Goal: Task Accomplishment & Management: Understand process/instructions

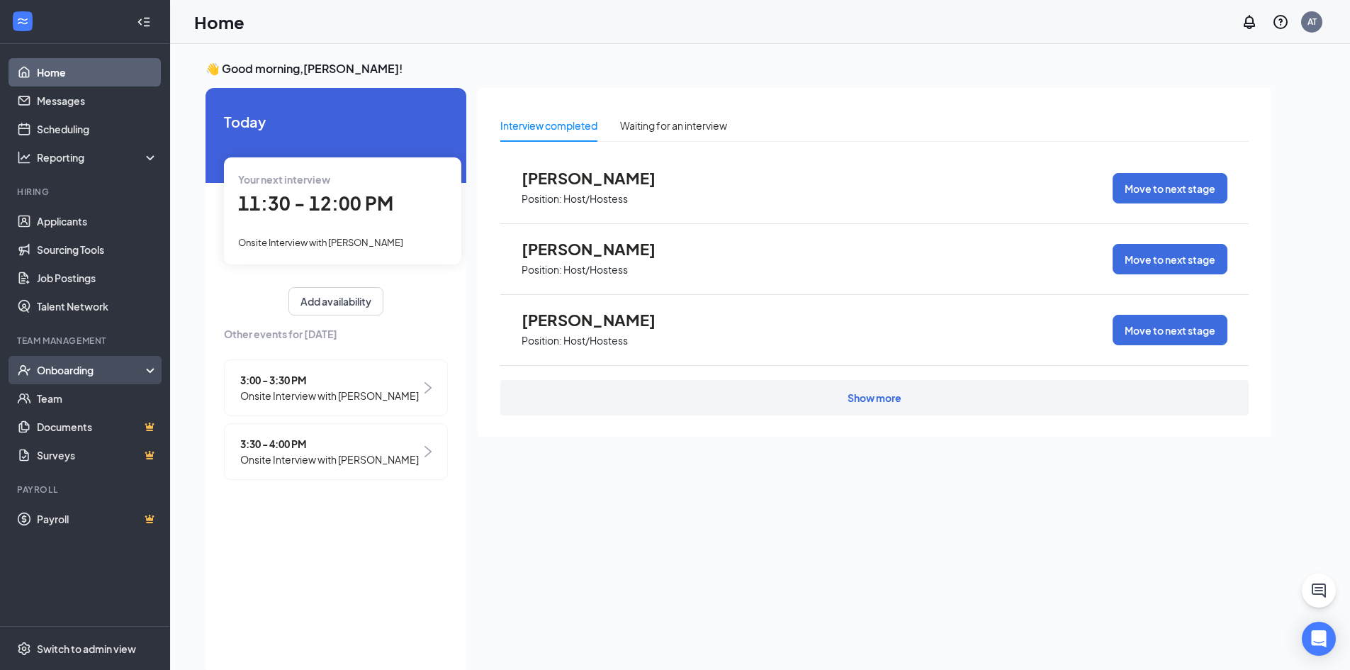
drag, startPoint x: 114, startPoint y: 376, endPoint x: 130, endPoint y: 382, distance: 16.8
click at [114, 376] on div "Onboarding" at bounding box center [91, 370] width 109 height 14
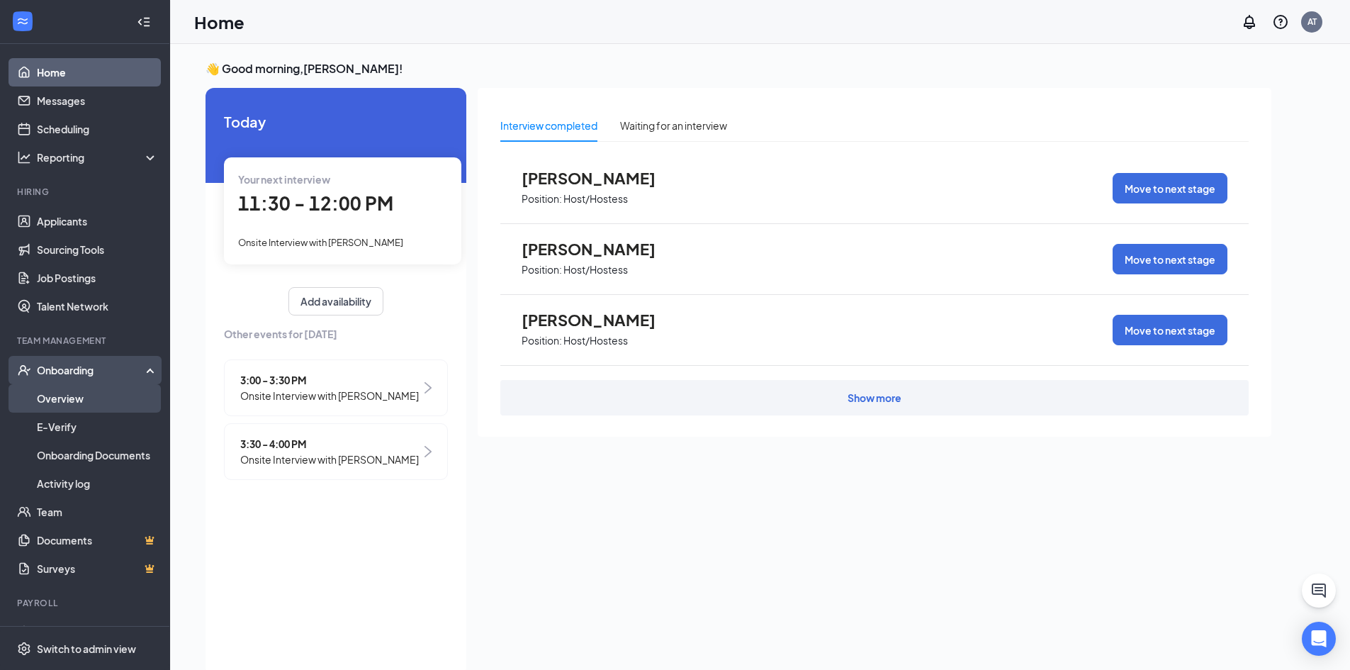
click at [60, 403] on link "Overview" at bounding box center [97, 398] width 121 height 28
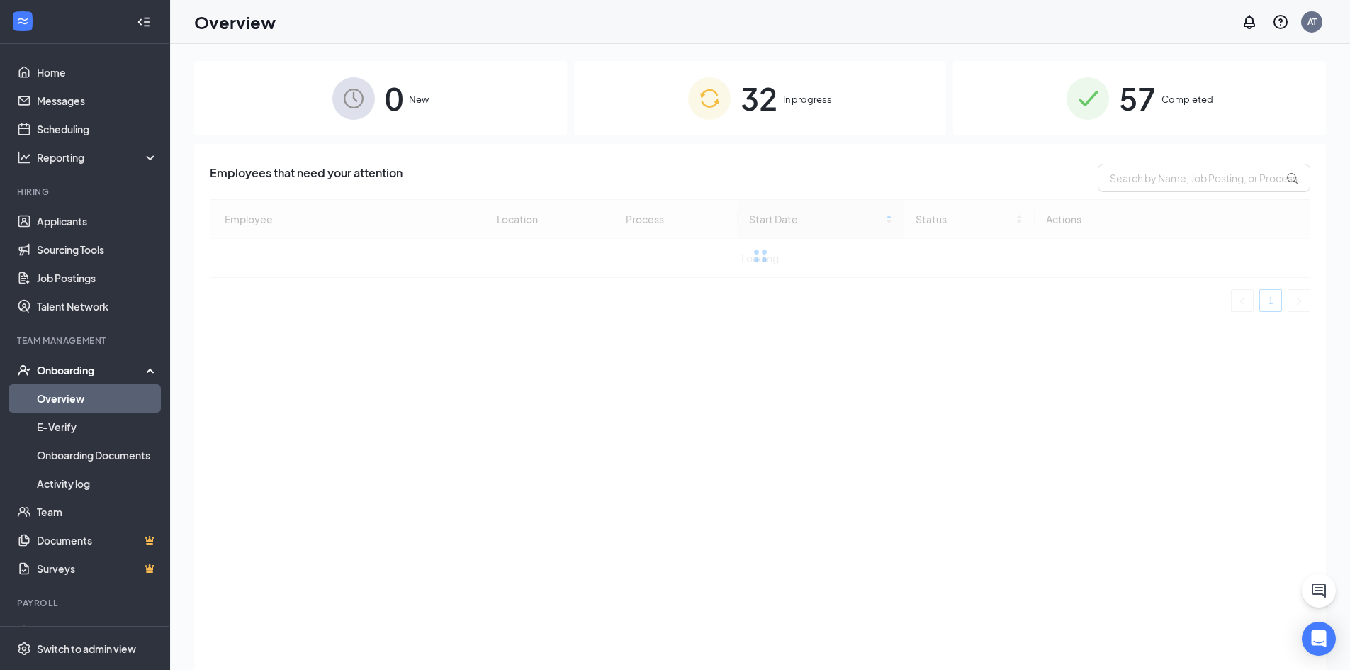
click at [678, 118] on span "32" at bounding box center [759, 98] width 37 height 49
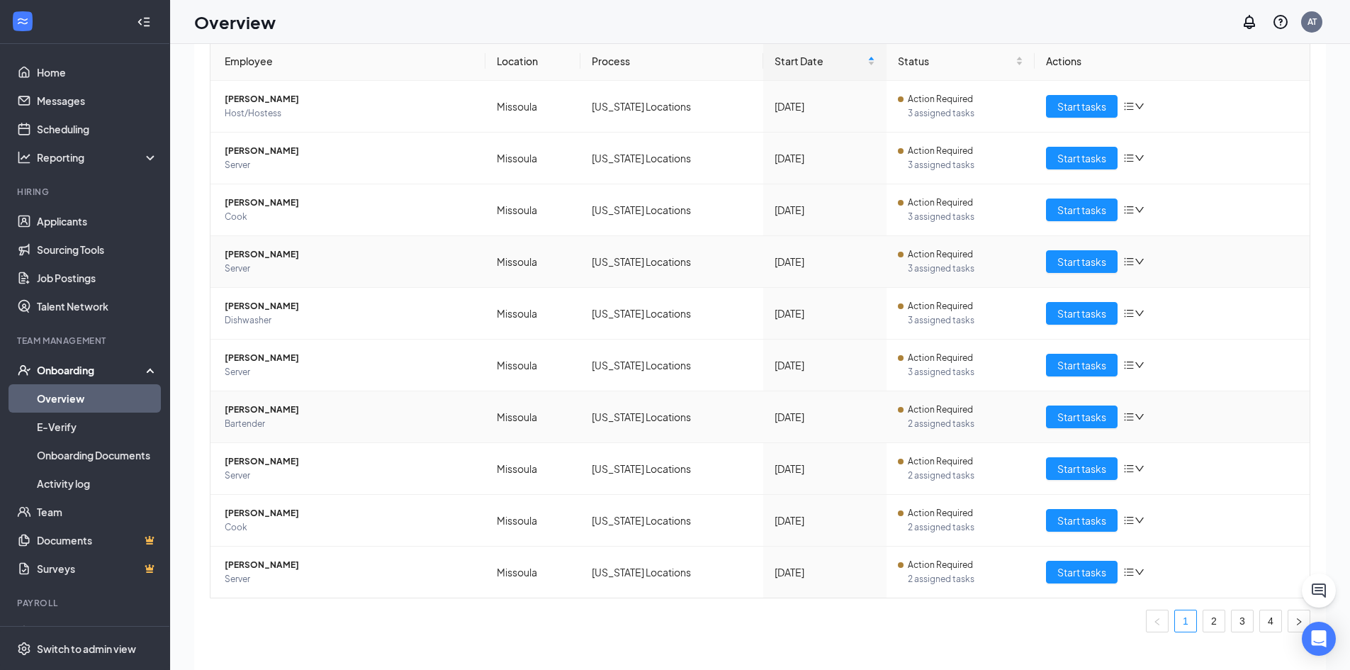
scroll to position [64, 0]
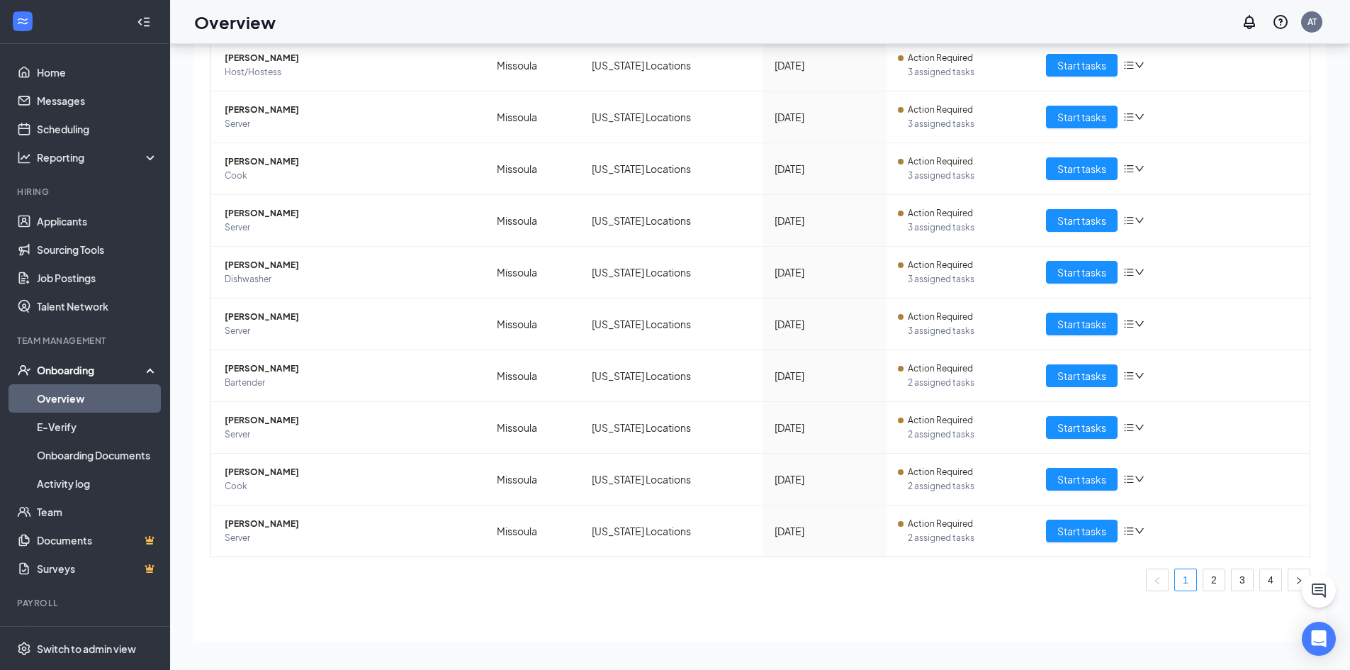
click at [678, 574] on link "3" at bounding box center [1242, 579] width 21 height 21
click at [678, 575] on link "4" at bounding box center [1270, 579] width 21 height 21
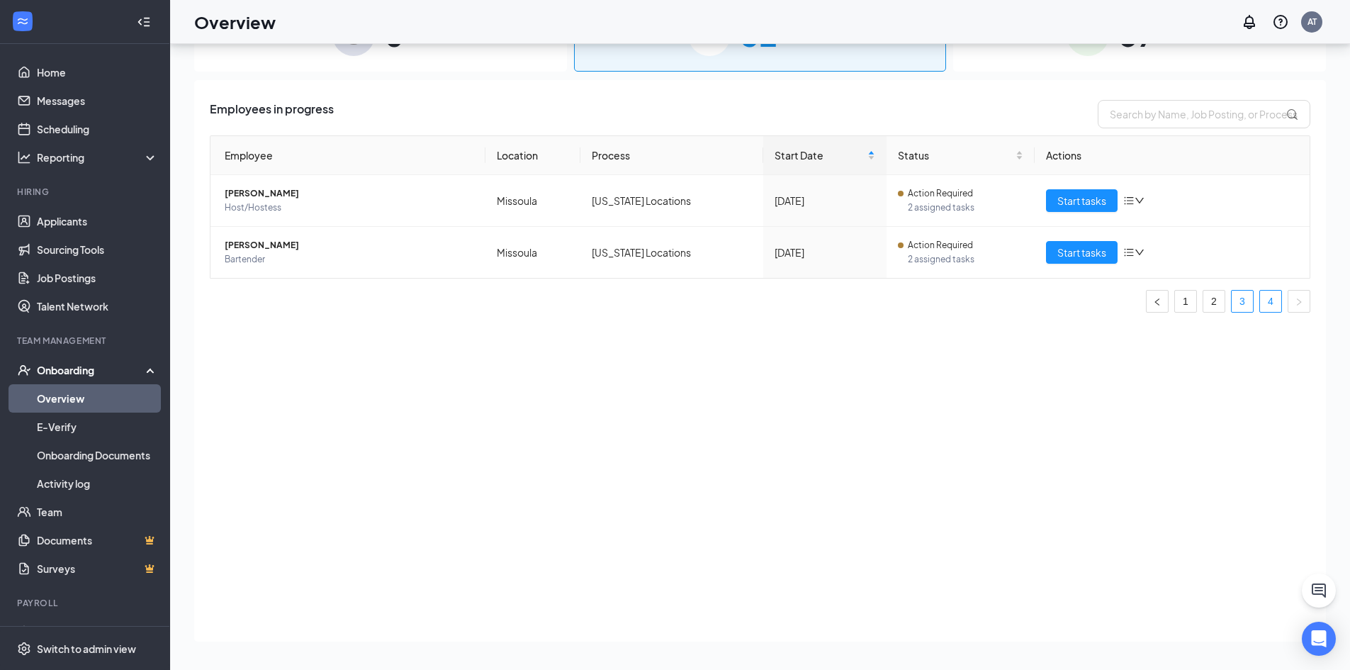
click at [678, 303] on link "3" at bounding box center [1242, 301] width 21 height 21
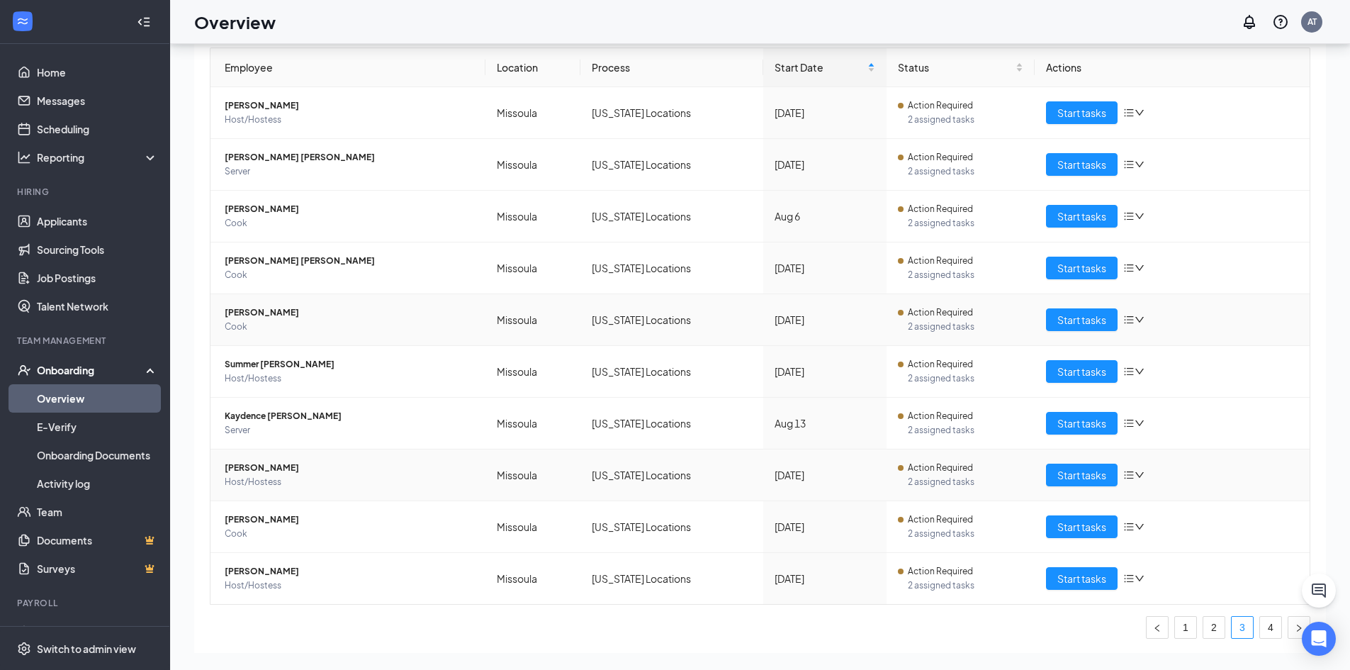
scroll to position [135, 0]
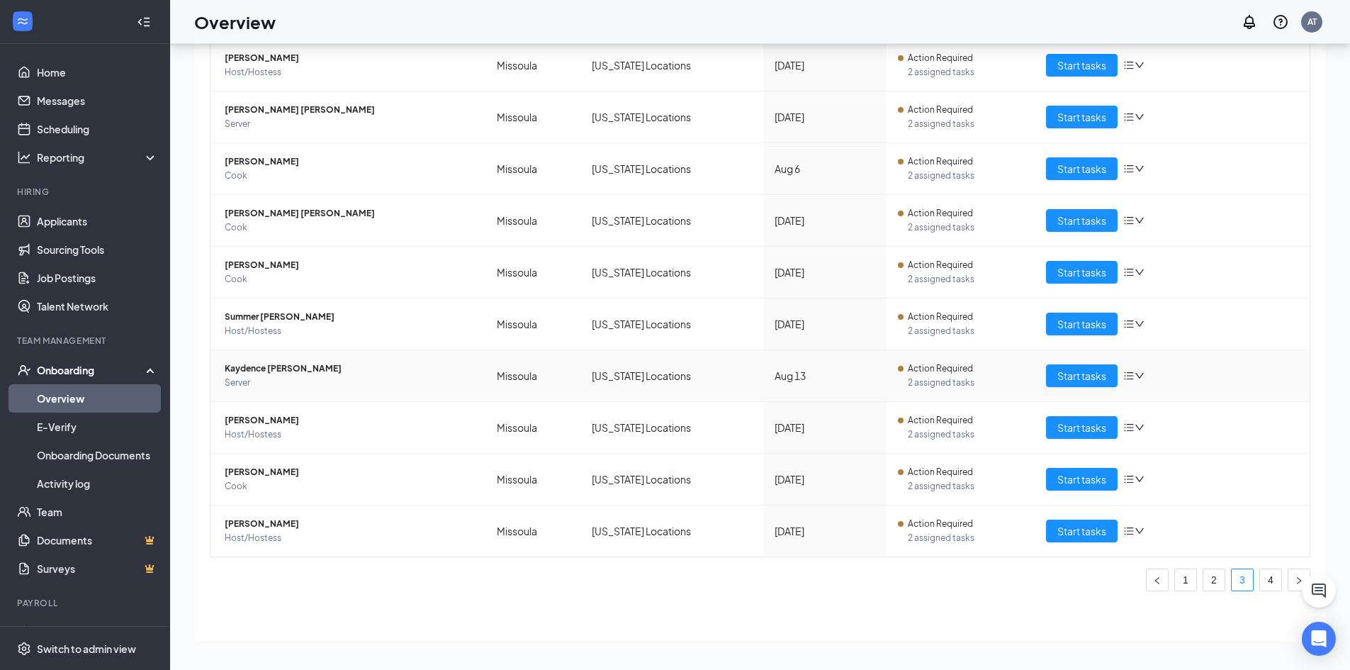
click at [331, 374] on span "Kaydence [PERSON_NAME]" at bounding box center [349, 368] width 249 height 14
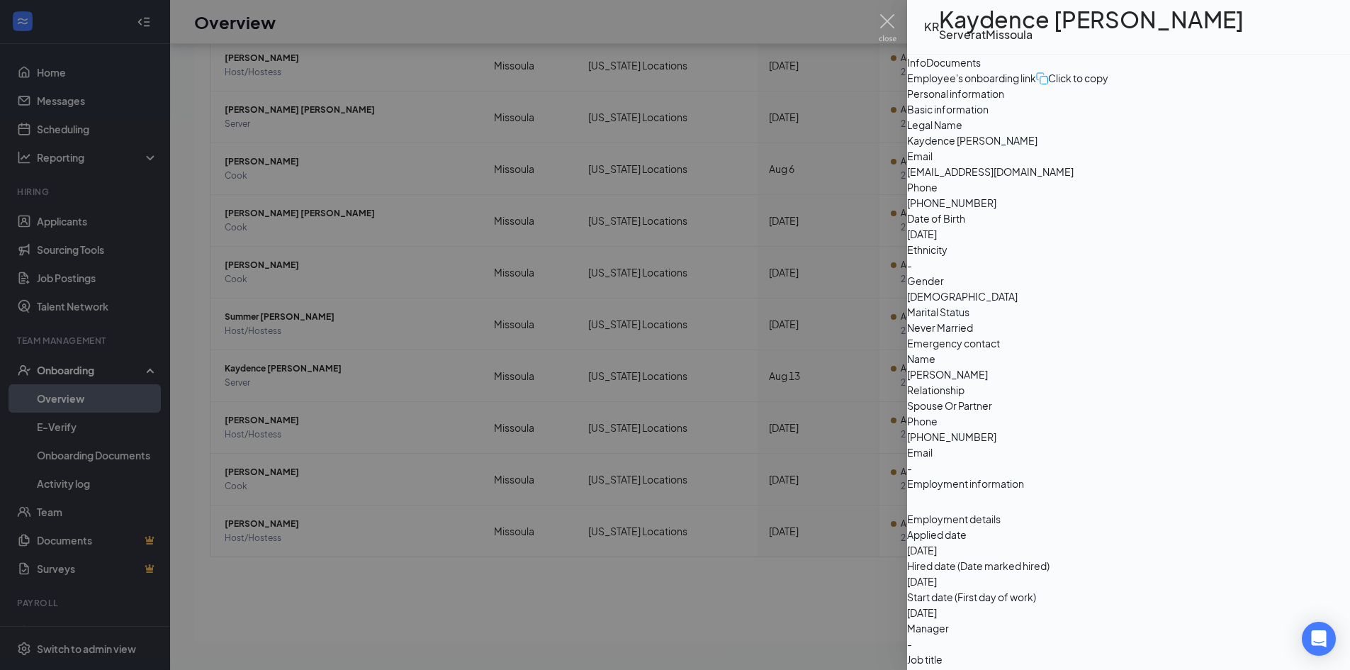
click at [678, 70] on button "Documents" at bounding box center [953, 63] width 55 height 16
